Goal: Navigation & Orientation: Find specific page/section

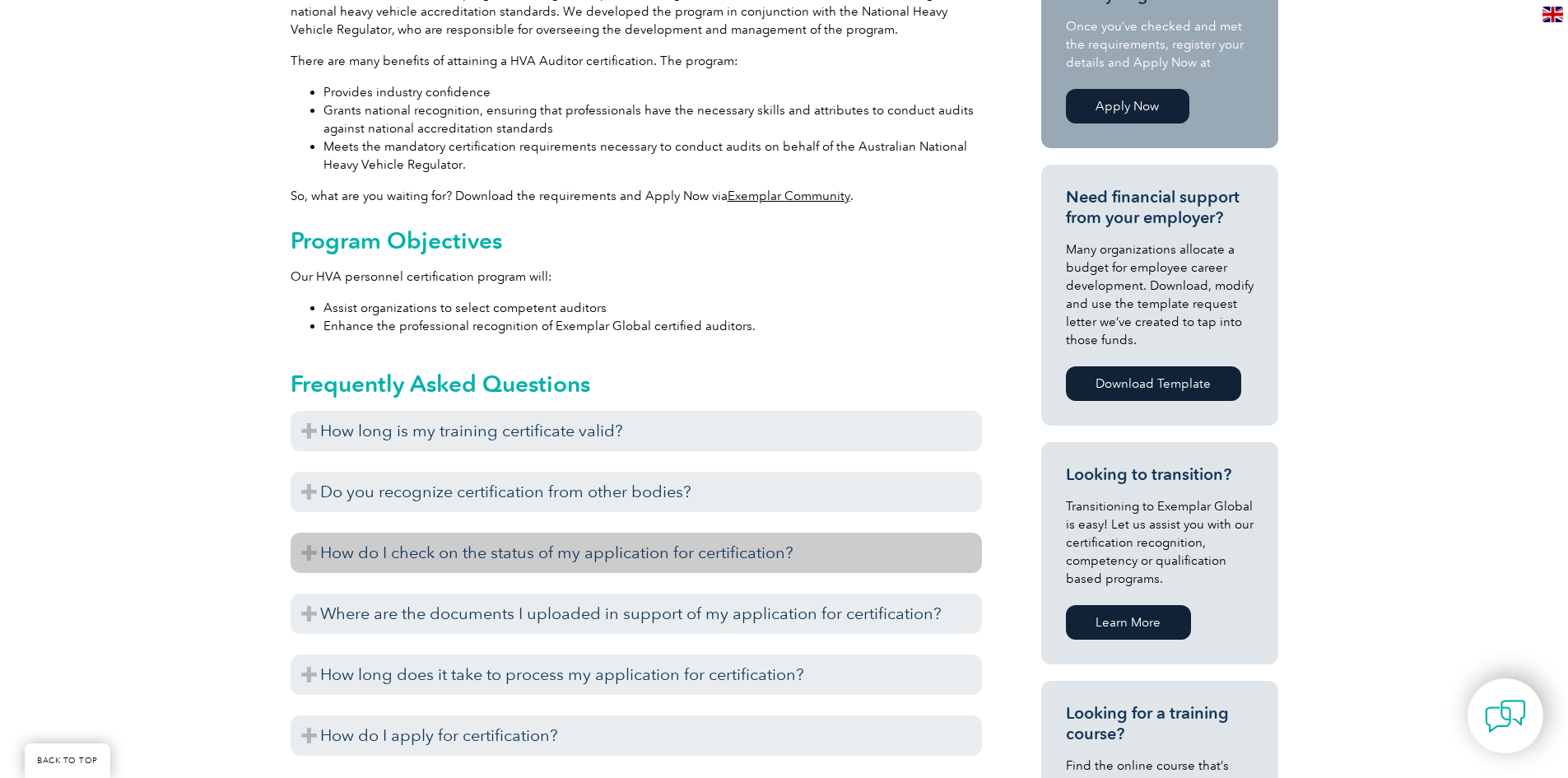
scroll to position [576, 0]
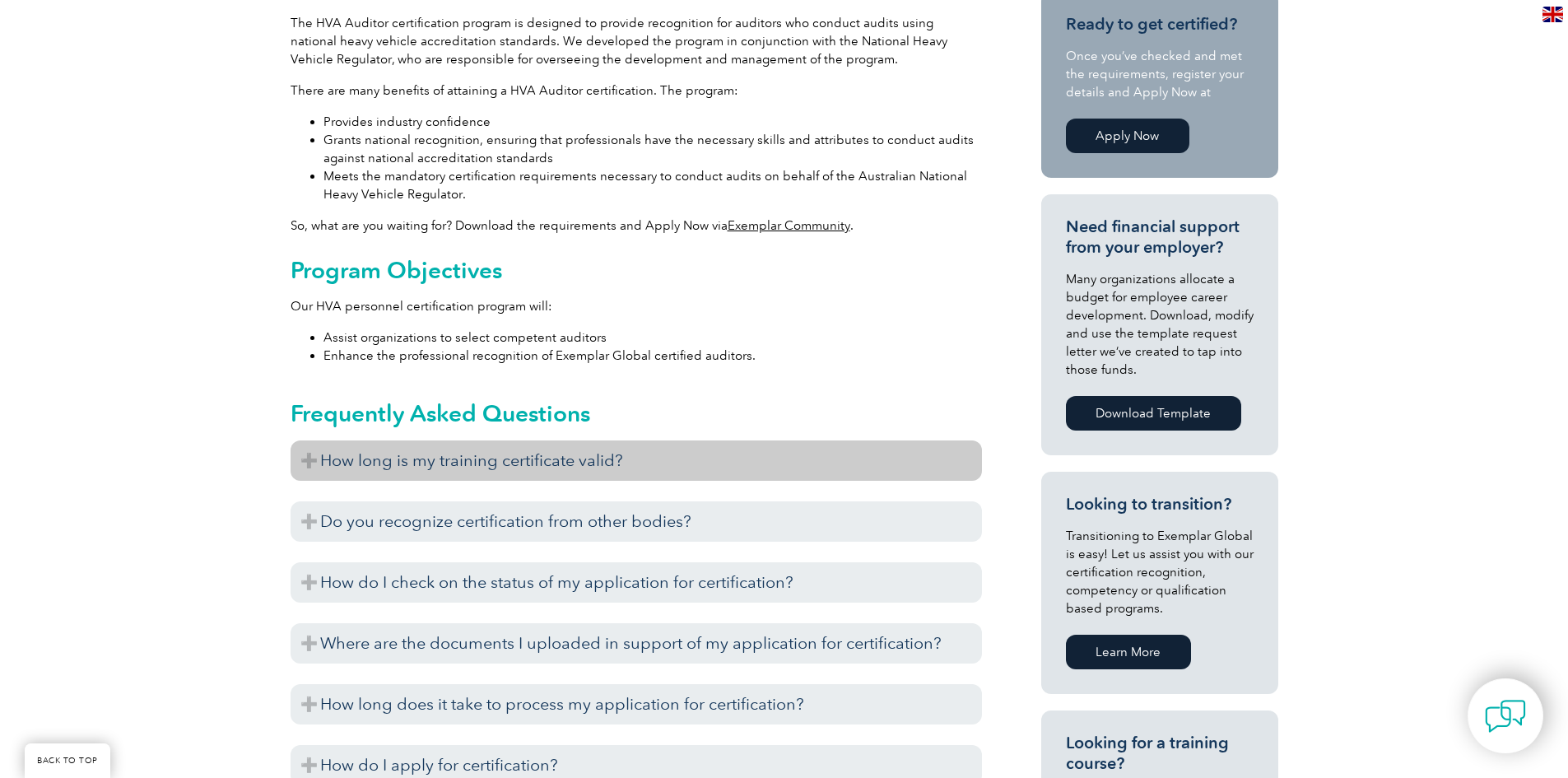
click at [313, 441] on h3 "How long is my training certificate valid?" at bounding box center [636, 461] width 691 height 41
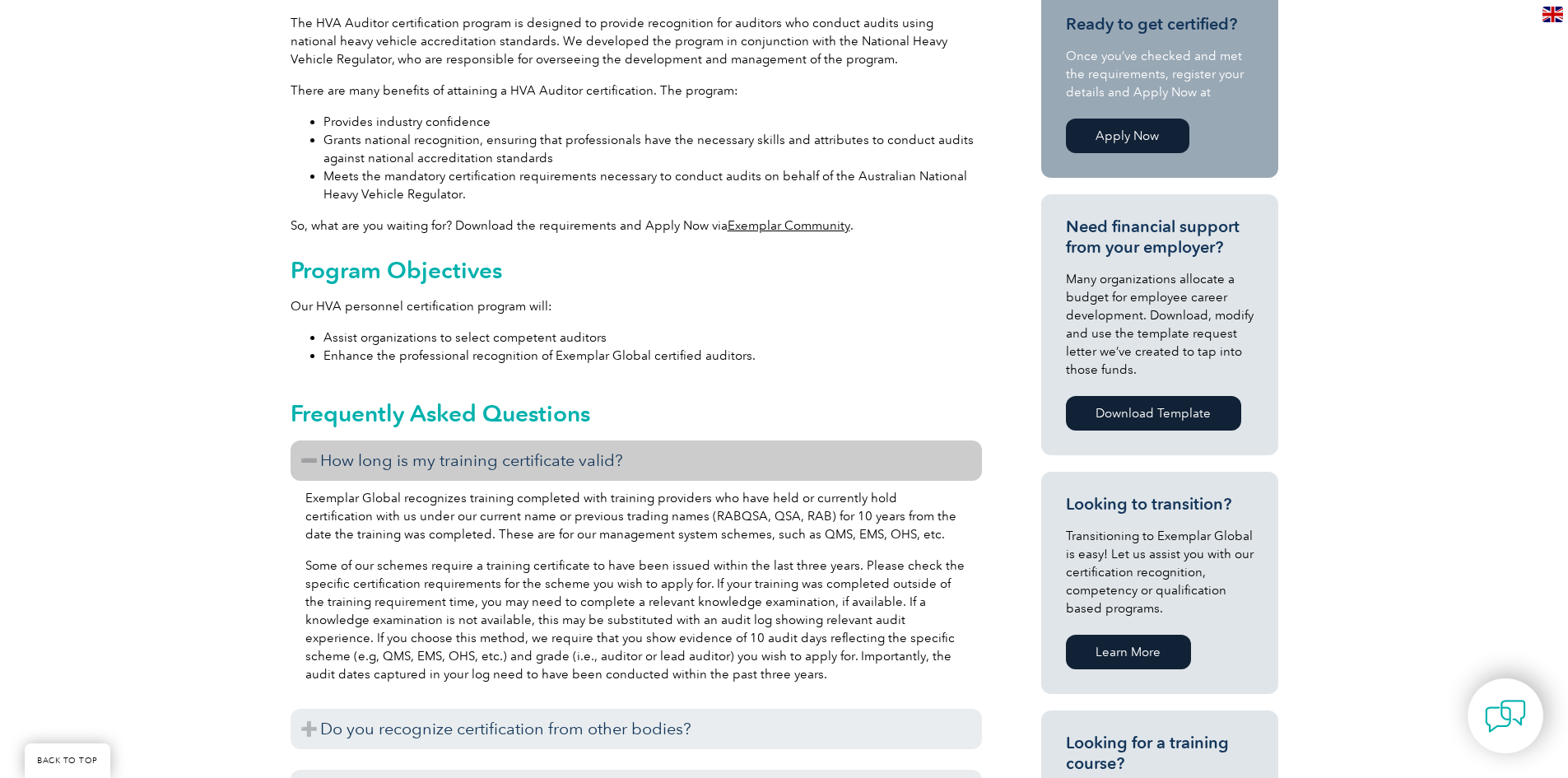
click at [313, 441] on h3 "How long is my training certificate valid?" at bounding box center [636, 461] width 691 height 41
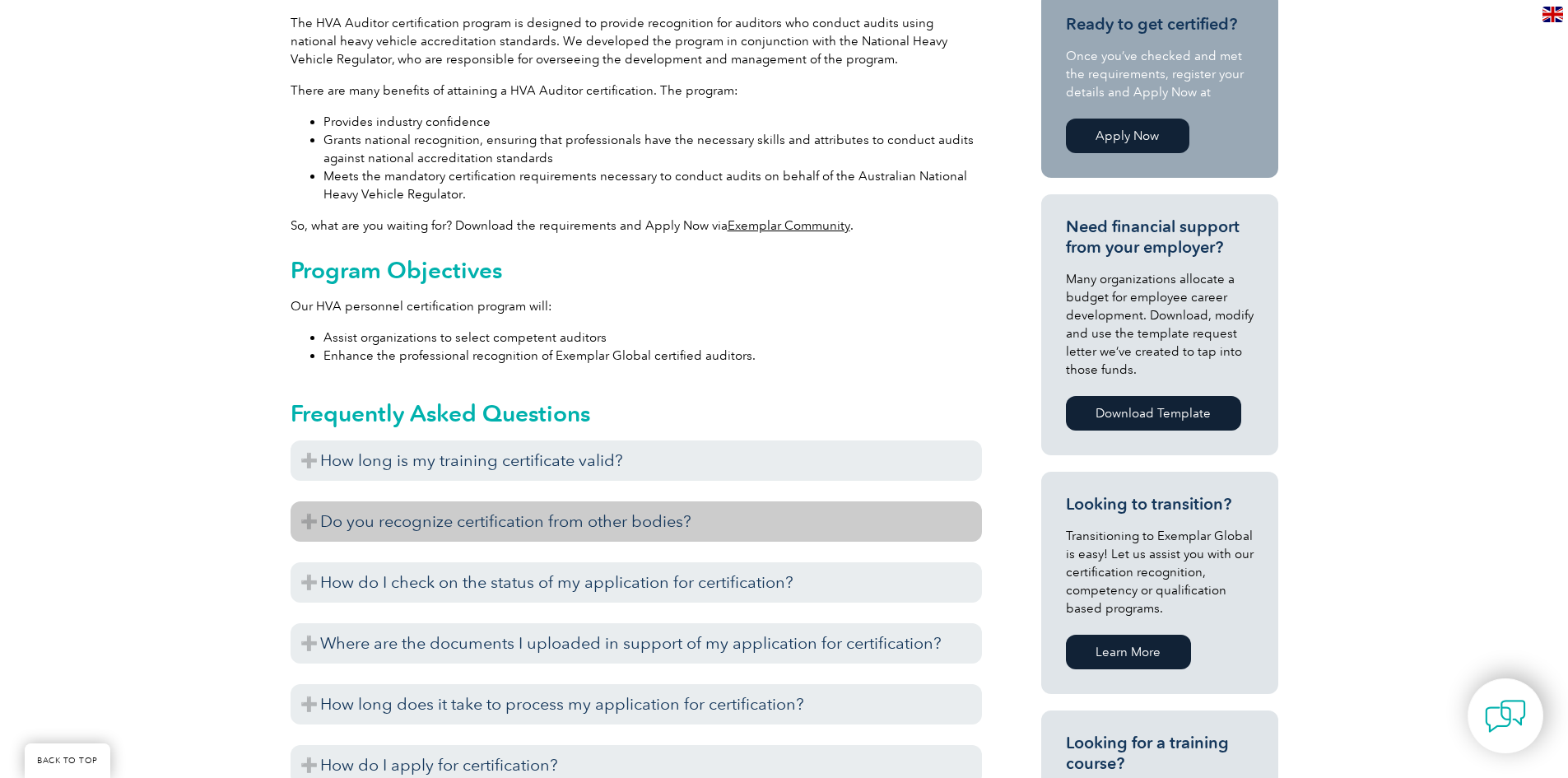
click at [317, 502] on h3 "Do you recognize certification from other bodies?" at bounding box center [636, 522] width 691 height 41
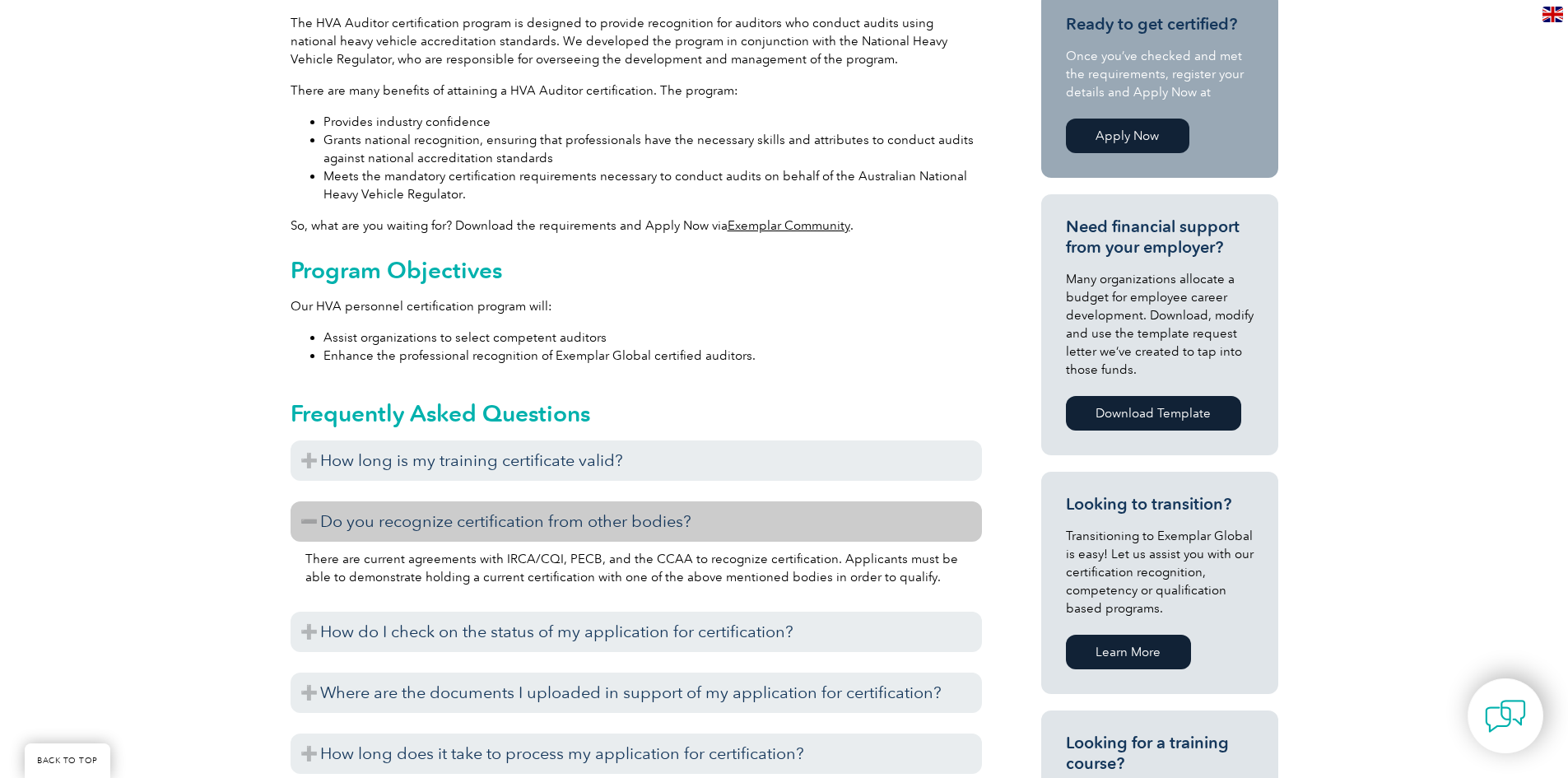
click at [317, 502] on h3 "Do you recognize certification from other bodies?" at bounding box center [636, 522] width 691 height 41
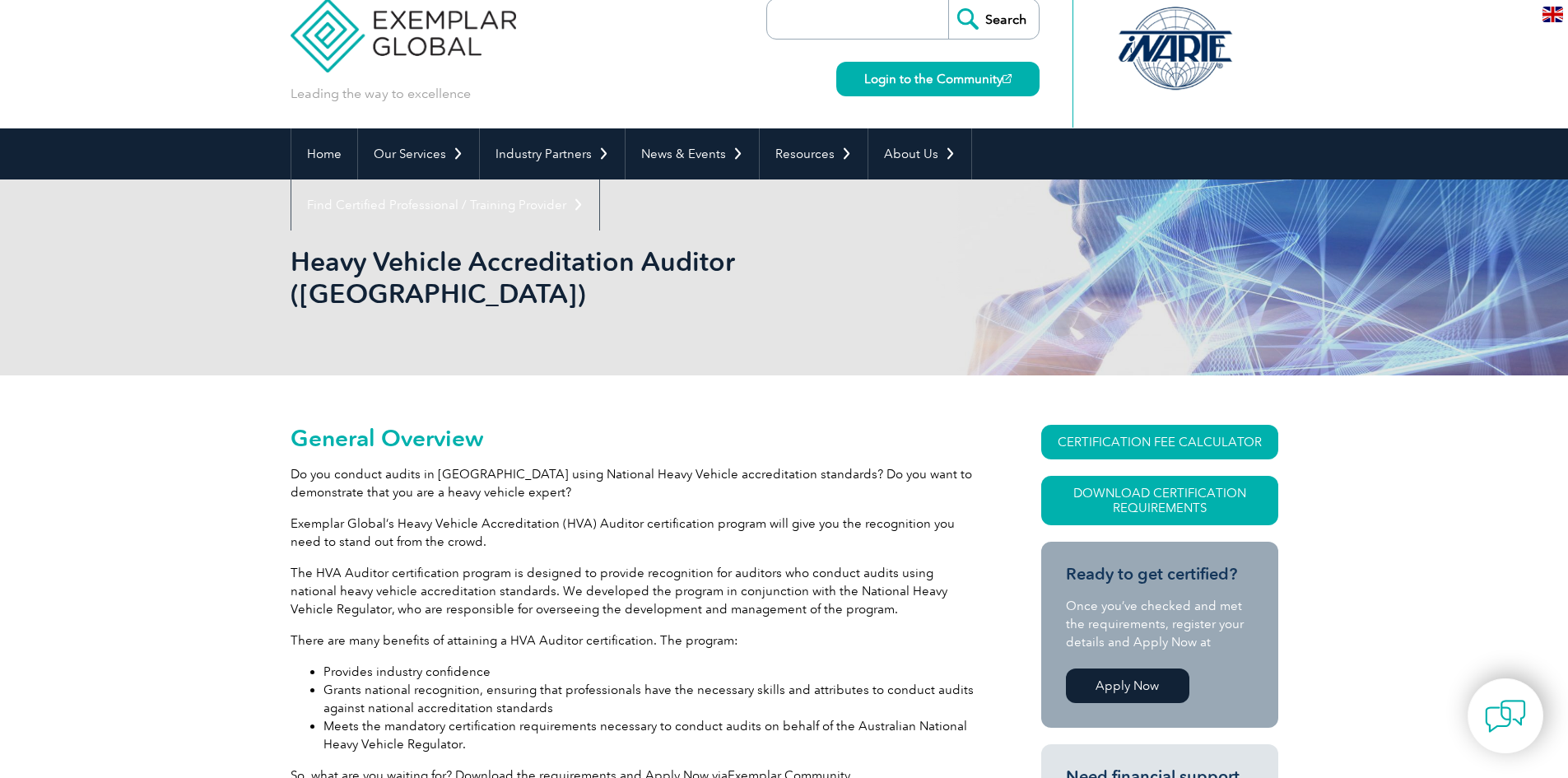
scroll to position [0, 0]
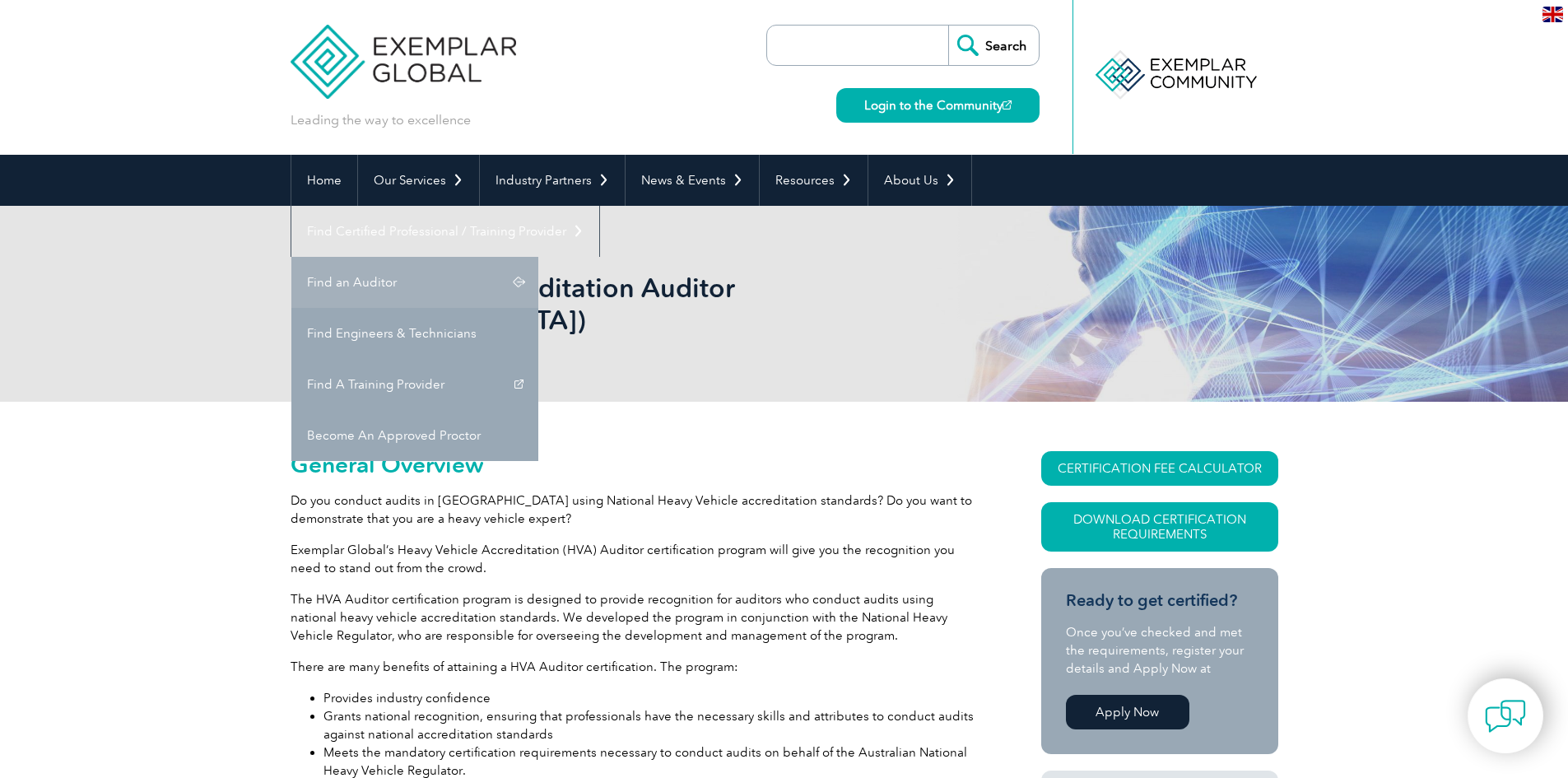
click at [539, 257] on link "Find an Auditor" at bounding box center [414, 282] width 247 height 51
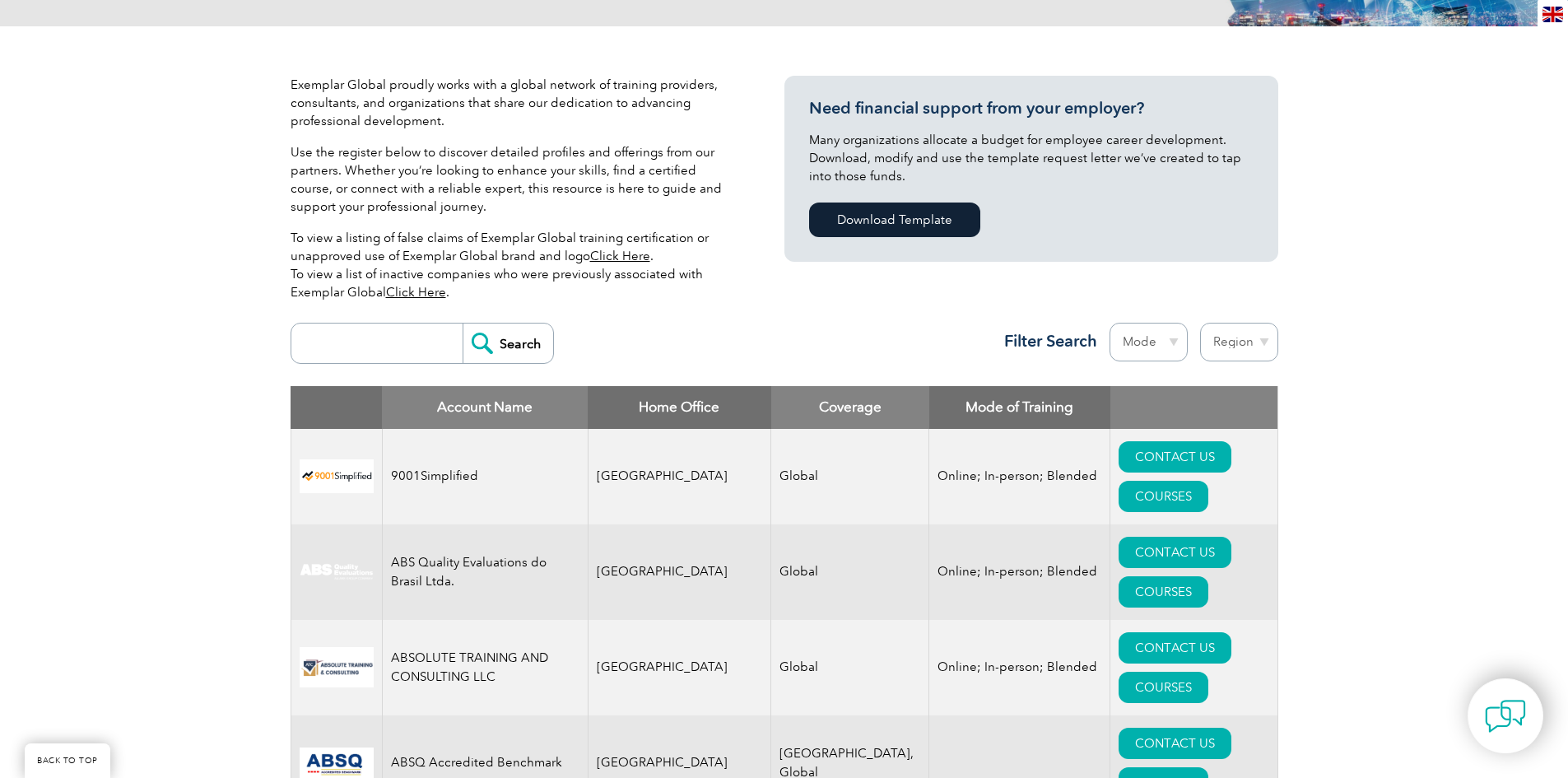
scroll to position [412, 0]
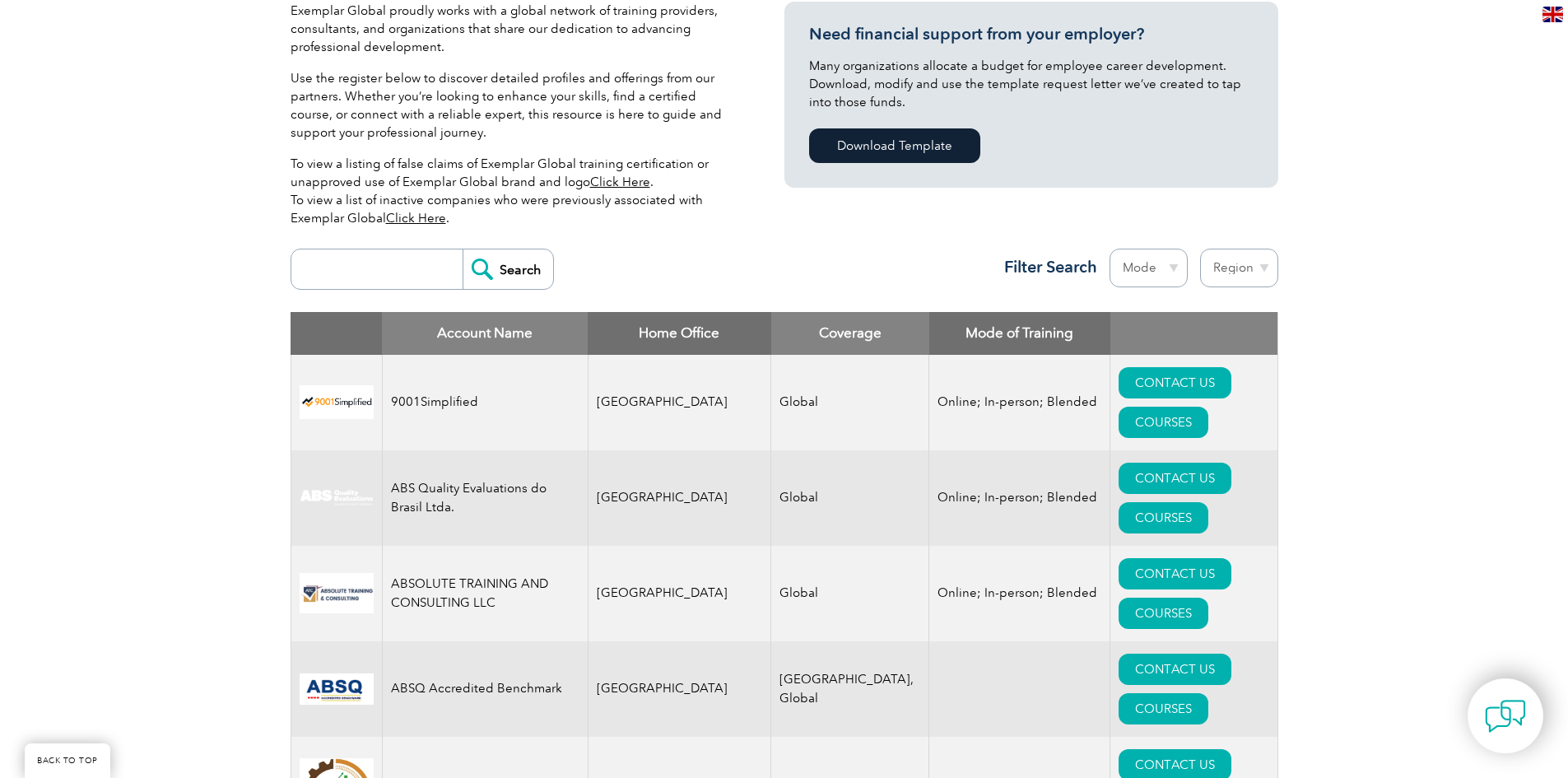
click at [1171, 269] on select "Mode Online In-person Blended" at bounding box center [1148, 268] width 78 height 39
click at [1171, 266] on select "Mode Online In-person Blended" at bounding box center [1148, 268] width 78 height 39
click at [1269, 261] on select "Region Australia Bahrain Bangladesh Brazil Canada Colombia Dominican Republic E…" at bounding box center [1239, 268] width 78 height 39
select select "Australia"
click at [1200, 249] on select "Region Australia Bahrain Bangladesh Brazil Canada Colombia Dominican Republic E…" at bounding box center [1239, 268] width 78 height 39
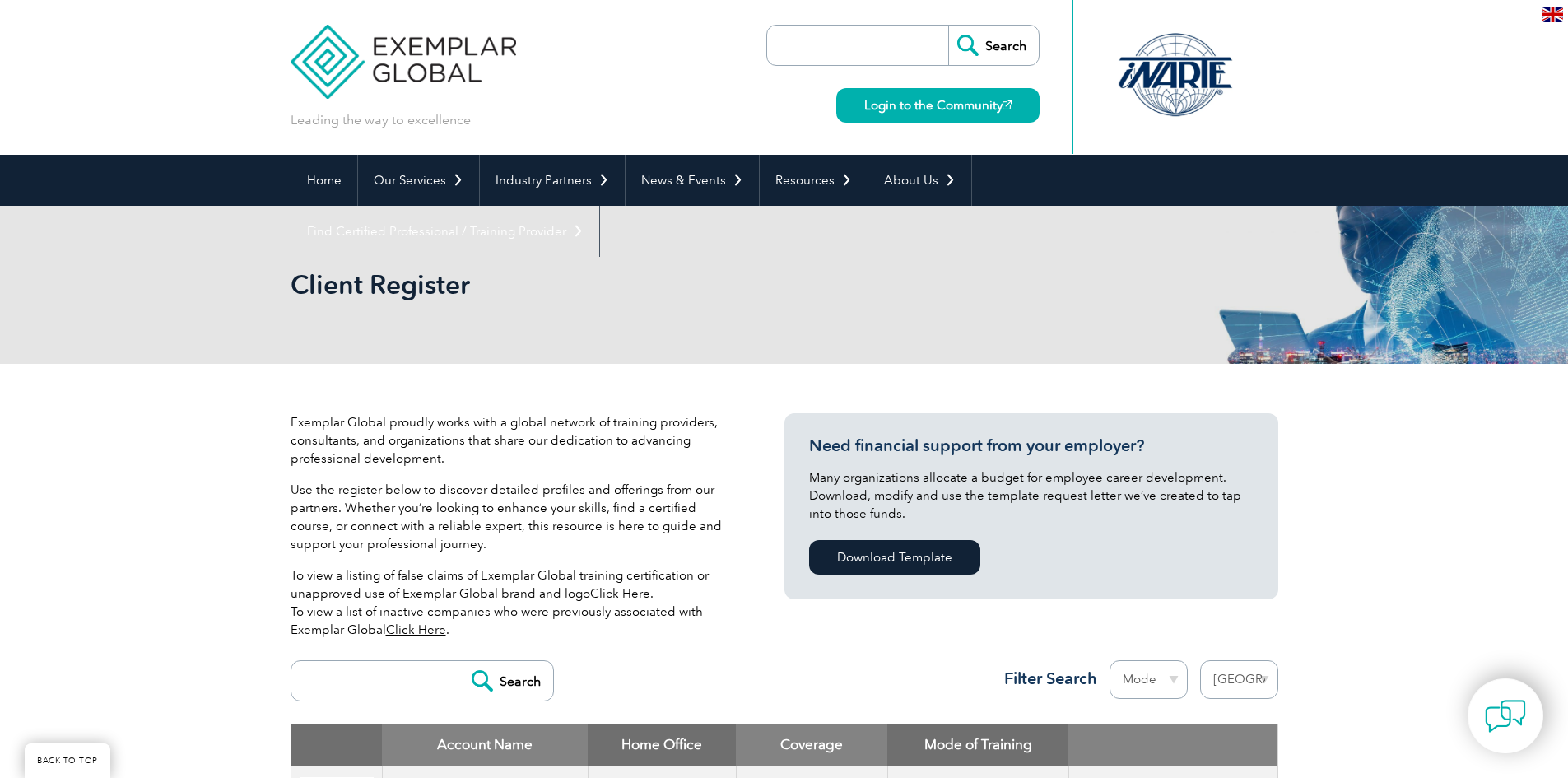
select select "[GEOGRAPHIC_DATA]"
